Goal: Task Accomplishment & Management: Manage account settings

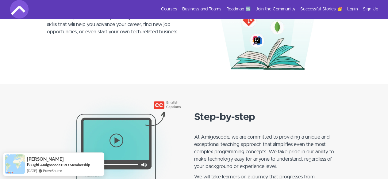
scroll to position [417, 0]
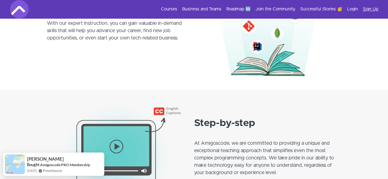
click at [372, 11] on link "Sign Up" at bounding box center [369, 9] width 15 height 6
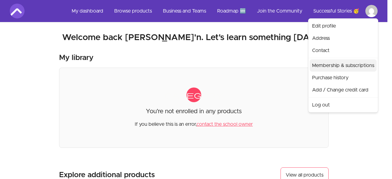
click at [356, 63] on link "Membership & subscriptions" at bounding box center [343, 65] width 67 height 12
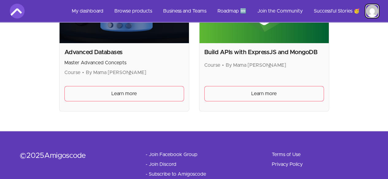
scroll to position [235, 0]
